Goal: Task Accomplishment & Management: Manage account settings

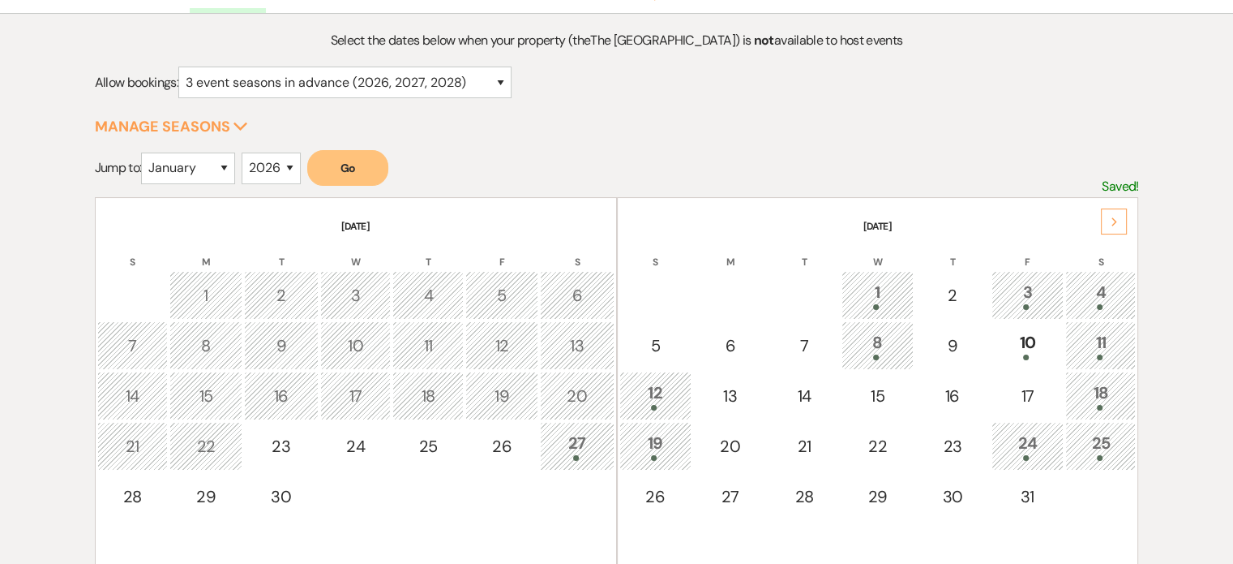
scroll to position [243, 0]
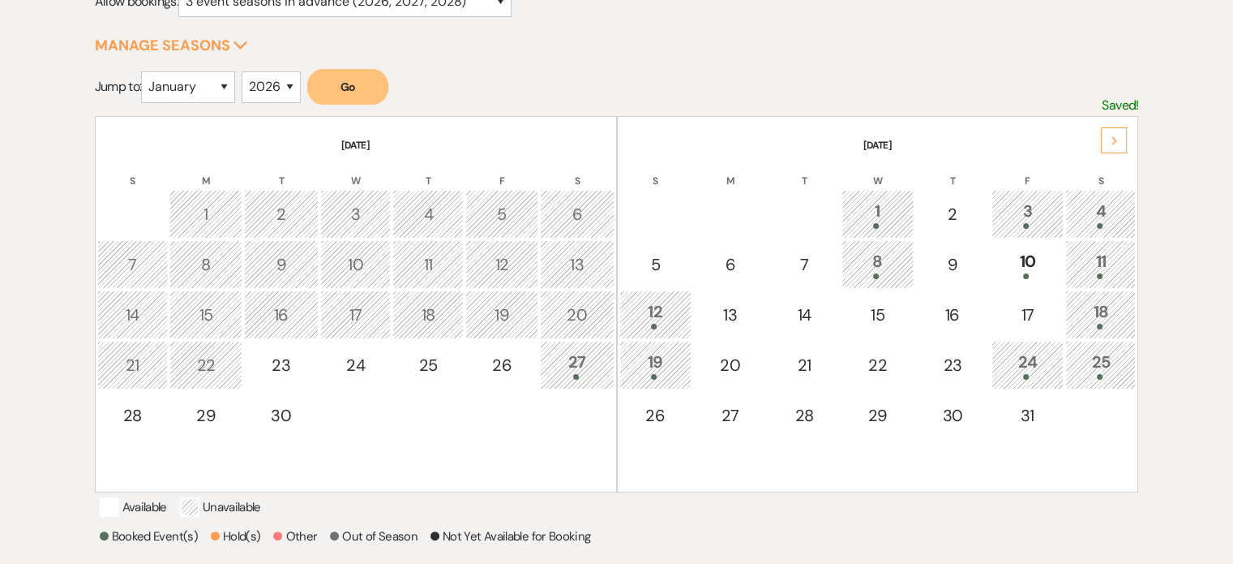
click at [1112, 140] on icon "Next" at bounding box center [1115, 141] width 8 height 10
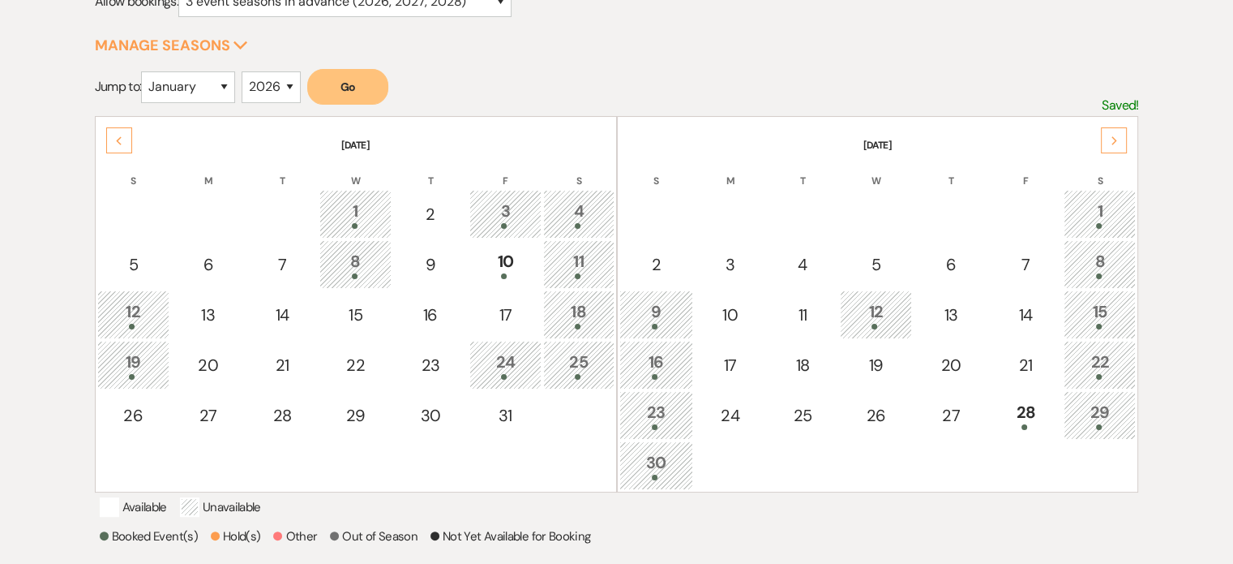
click at [1112, 140] on icon "Next" at bounding box center [1115, 141] width 8 height 10
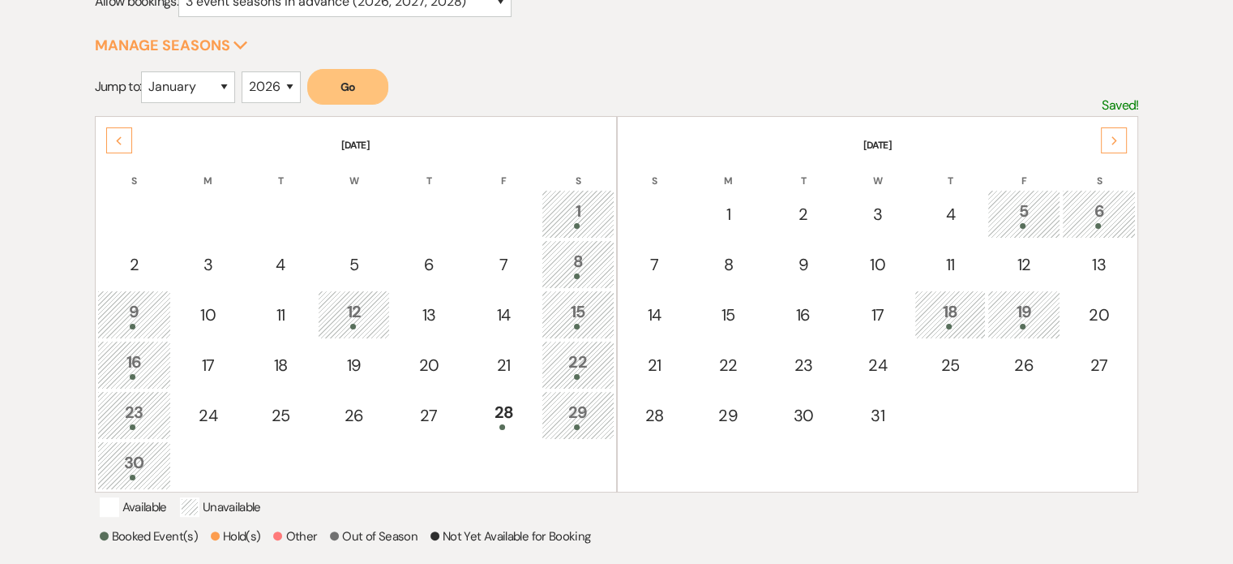
click at [1114, 132] on div "Next" at bounding box center [1114, 140] width 26 height 26
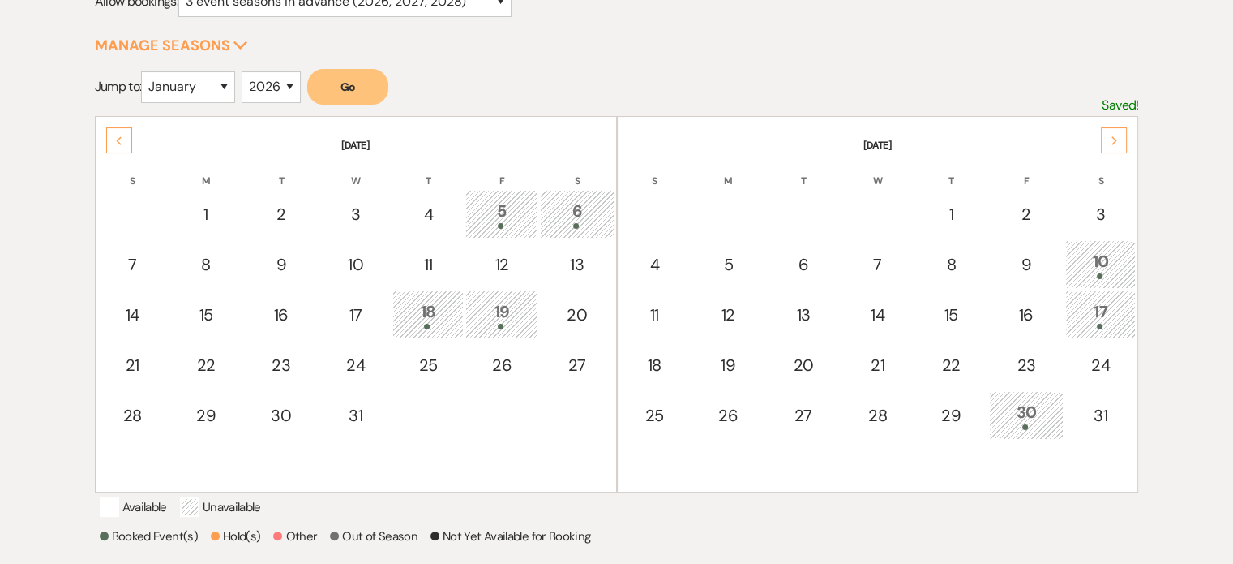
click at [1114, 132] on div "Next" at bounding box center [1114, 140] width 26 height 26
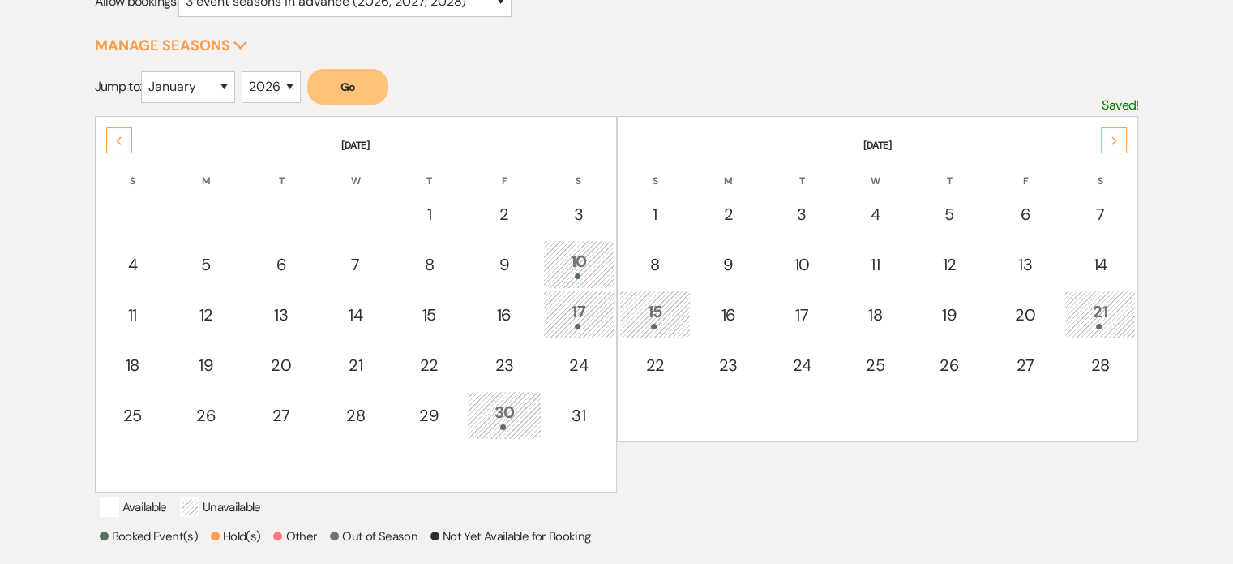
click at [1113, 132] on div "Next" at bounding box center [1114, 140] width 26 height 26
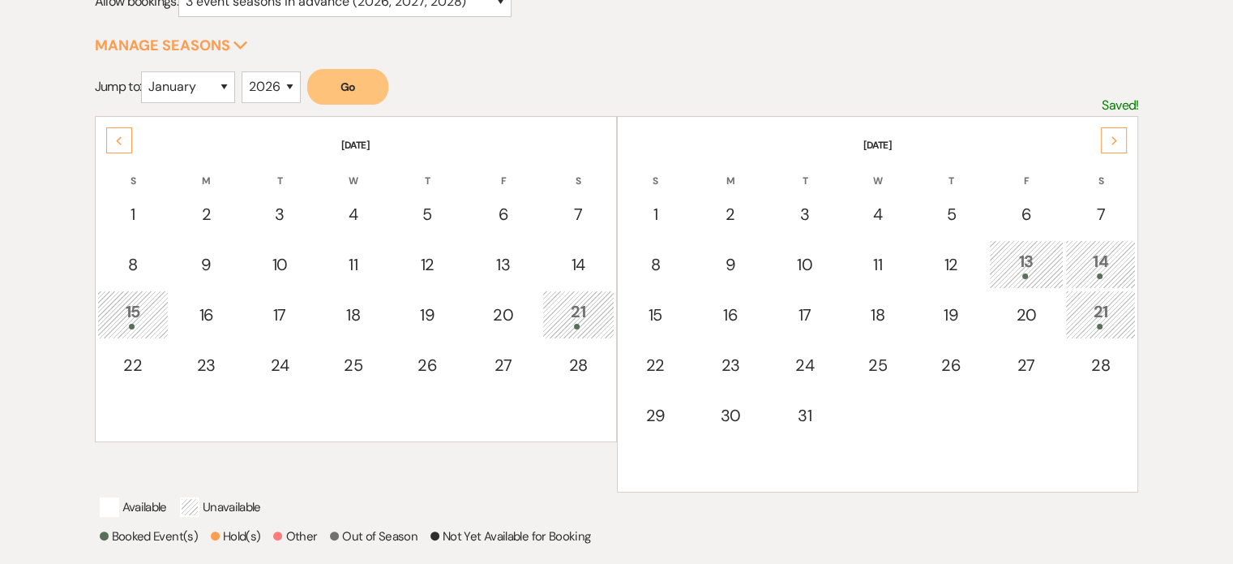
click at [1113, 132] on div "Next" at bounding box center [1114, 140] width 26 height 26
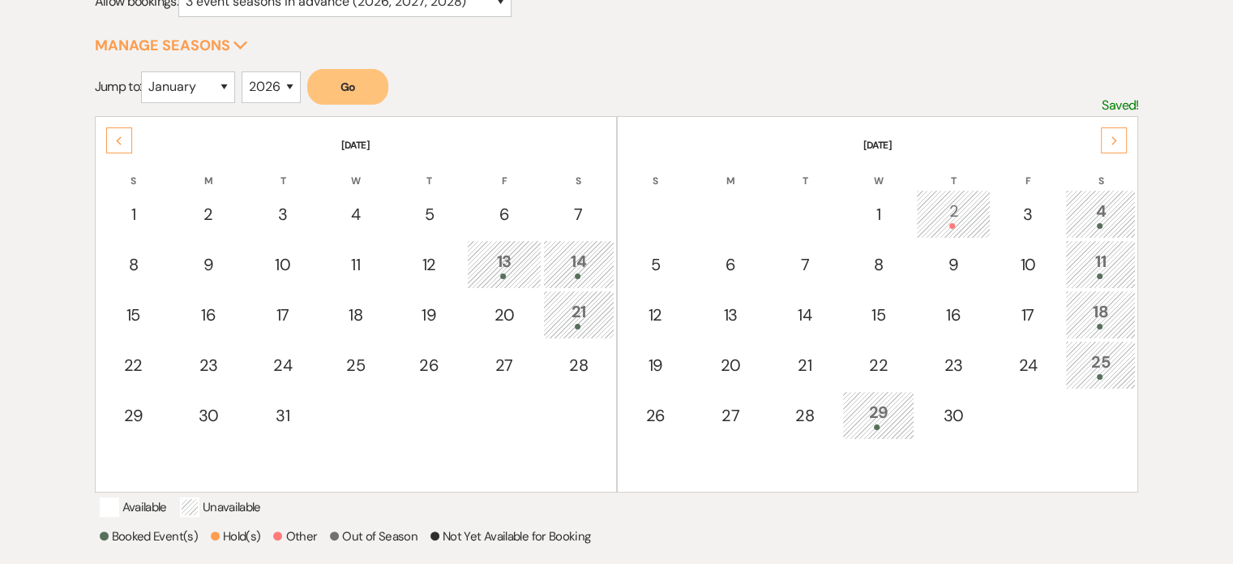
click at [1113, 132] on div "Next" at bounding box center [1114, 140] width 26 height 26
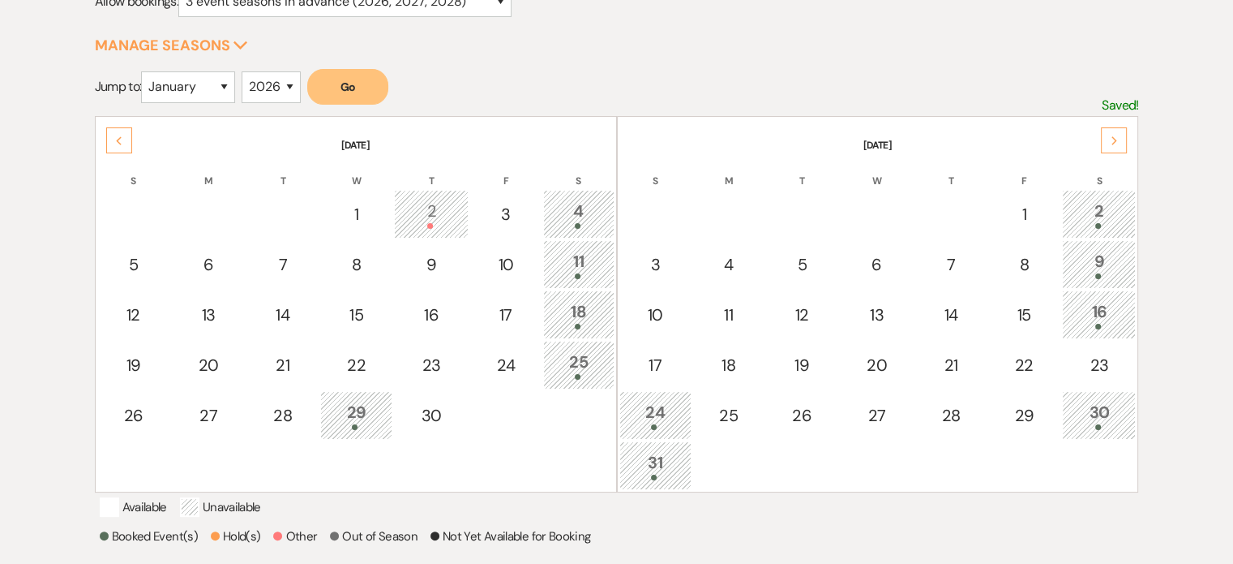
click at [1113, 132] on div "Next" at bounding box center [1114, 140] width 26 height 26
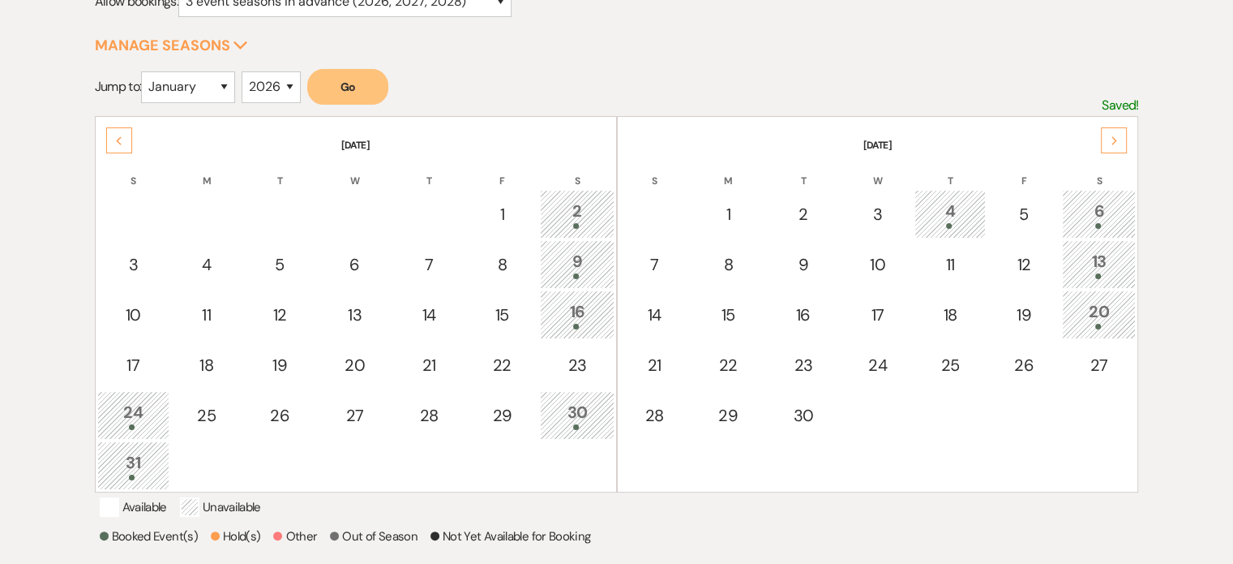
click at [1113, 132] on div "Next" at bounding box center [1114, 140] width 26 height 26
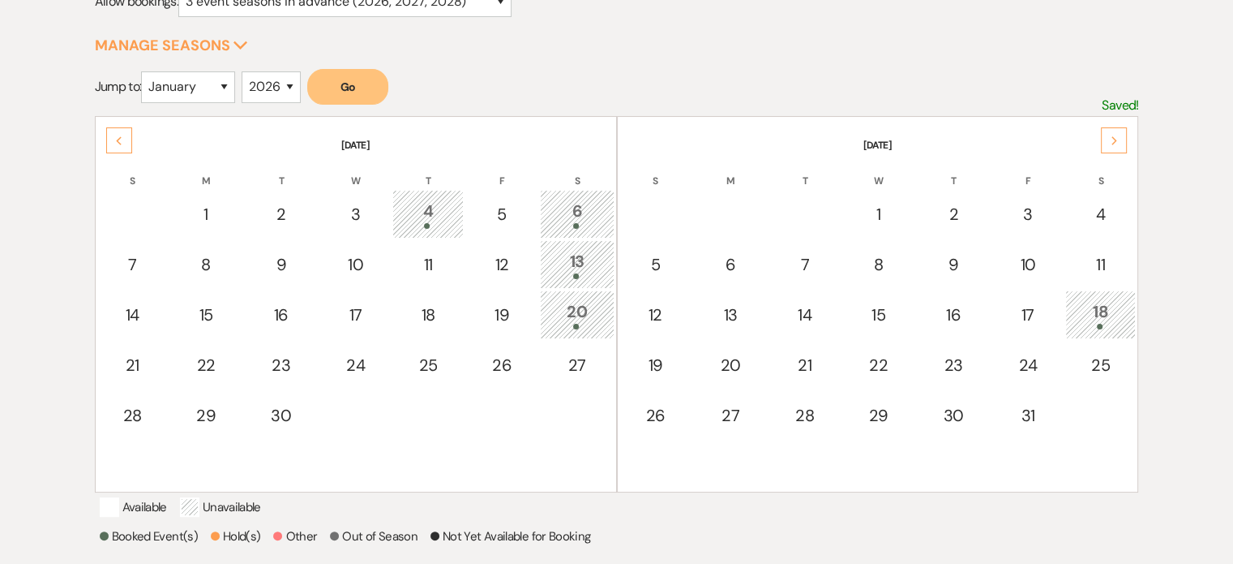
click at [1113, 132] on div "Next" at bounding box center [1114, 140] width 26 height 26
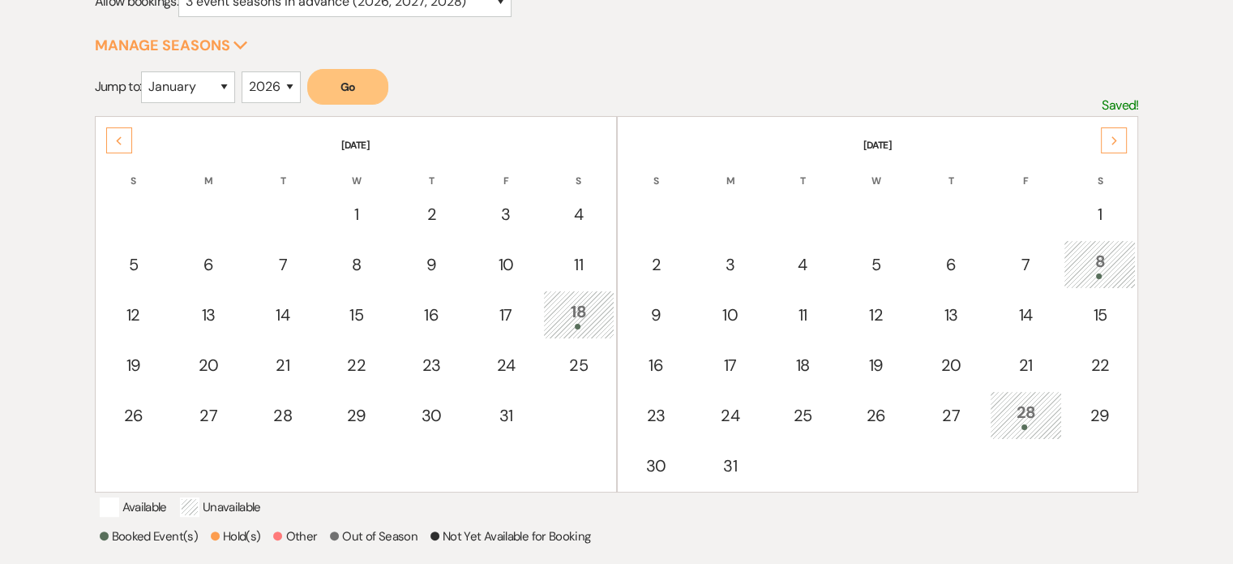
click at [1113, 132] on div "Next" at bounding box center [1114, 140] width 26 height 26
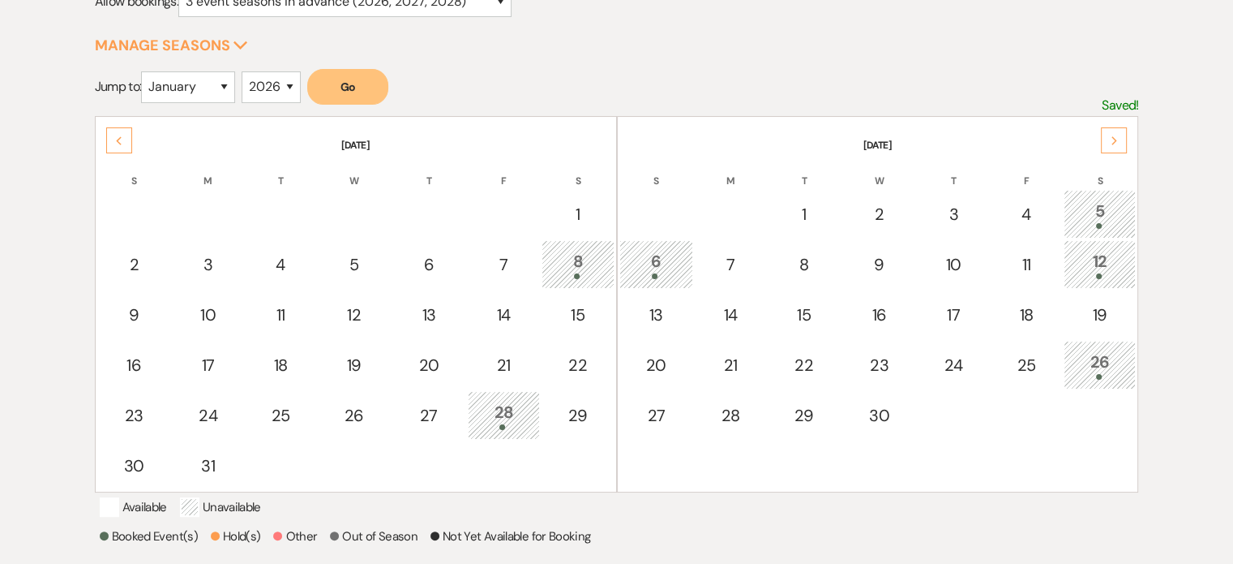
click at [1113, 132] on div "Next" at bounding box center [1114, 140] width 26 height 26
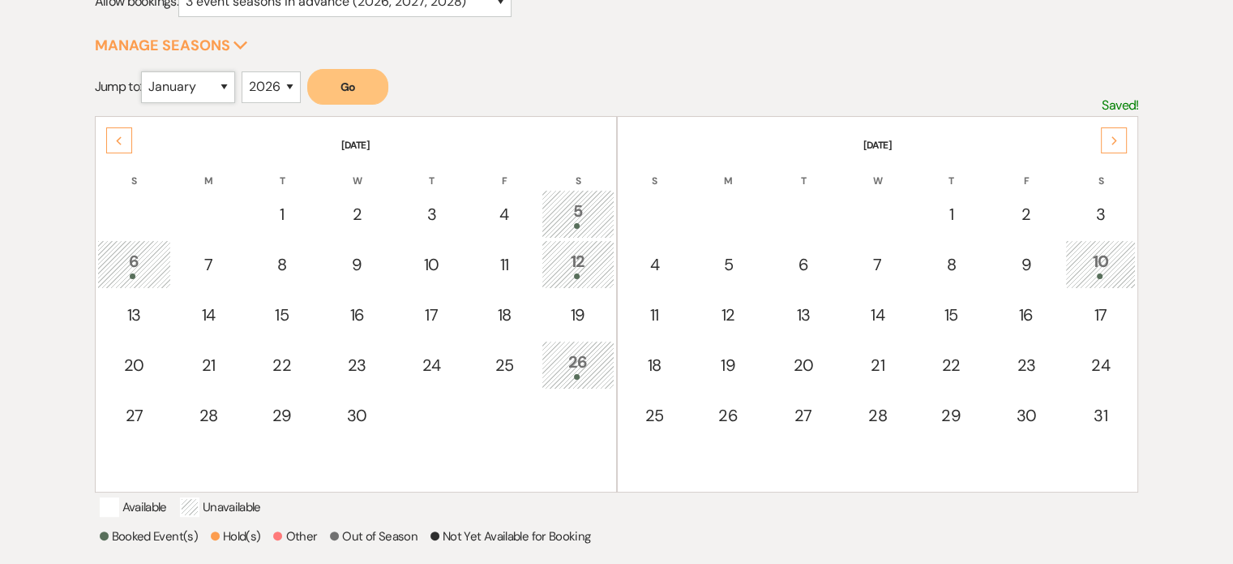
click at [200, 85] on select "January February March April May June July August September October November De…" at bounding box center [188, 87] width 94 height 32
select select "10"
click at [145, 71] on select "January February March April May June July August September October November De…" at bounding box center [188, 87] width 94 height 32
click at [263, 82] on select "2025 2026 2027 2028 2029" at bounding box center [271, 87] width 59 height 32
select select "2025"
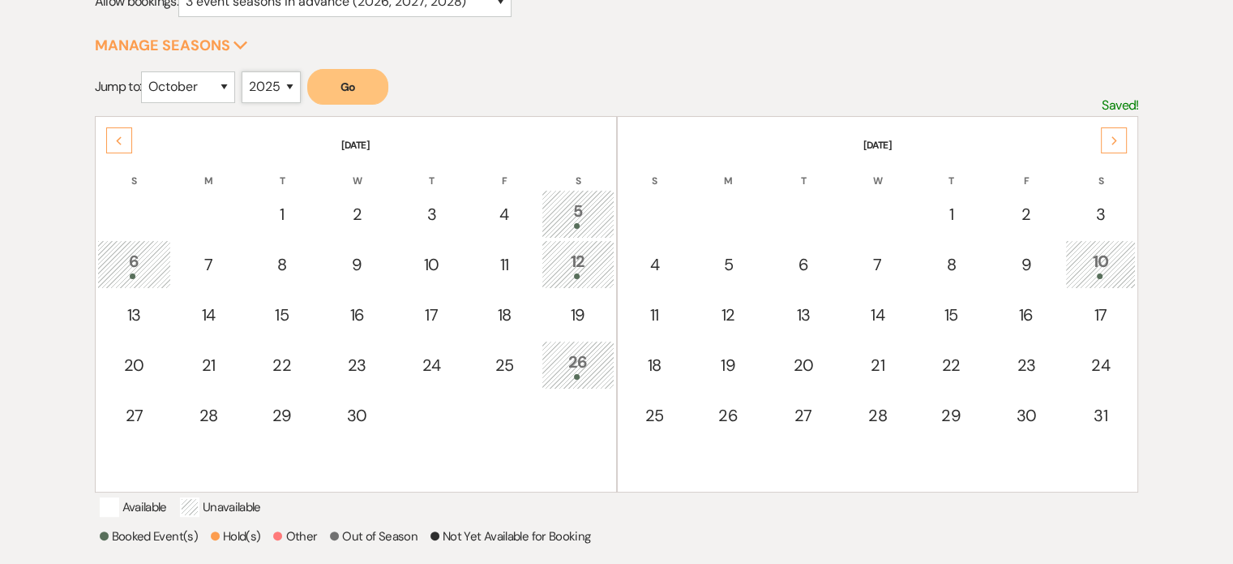
click at [246, 71] on select "2025 2026 2027 2028 2029" at bounding box center [271, 87] width 59 height 32
click at [342, 85] on button "Go" at bounding box center [347, 87] width 81 height 36
